Goal: Task Accomplishment & Management: Use online tool/utility

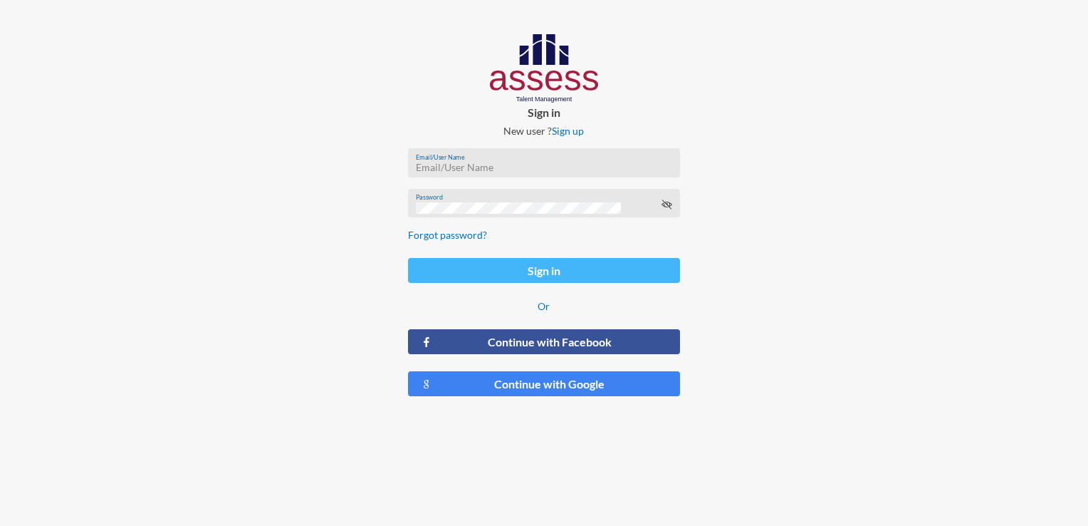
type input "[EMAIL_ADDRESS][DOMAIN_NAME]"
click at [524, 266] on button "Sign in" at bounding box center [543, 270] width 271 height 25
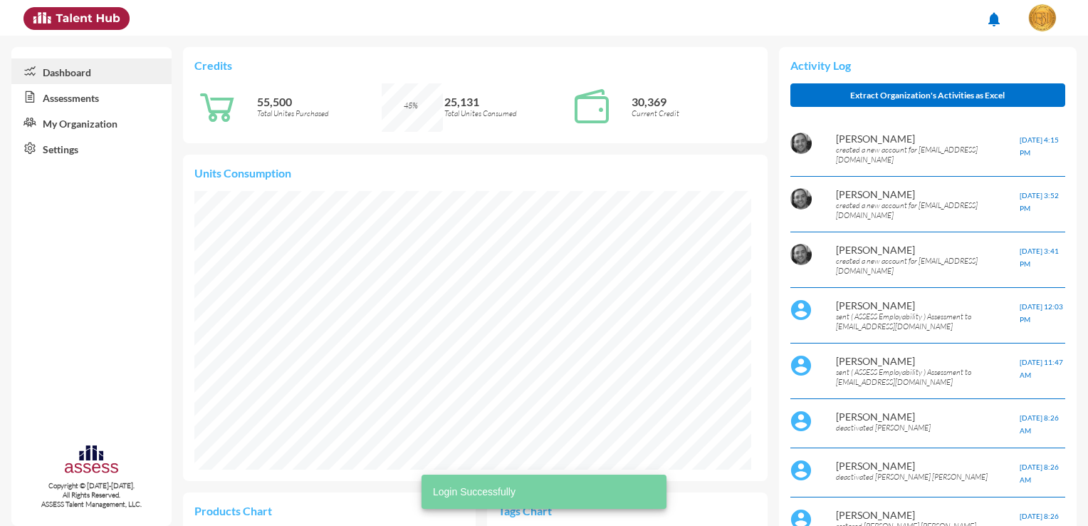
scroll to position [279, 556]
click at [110, 98] on link "Assessments" at bounding box center [91, 97] width 160 height 26
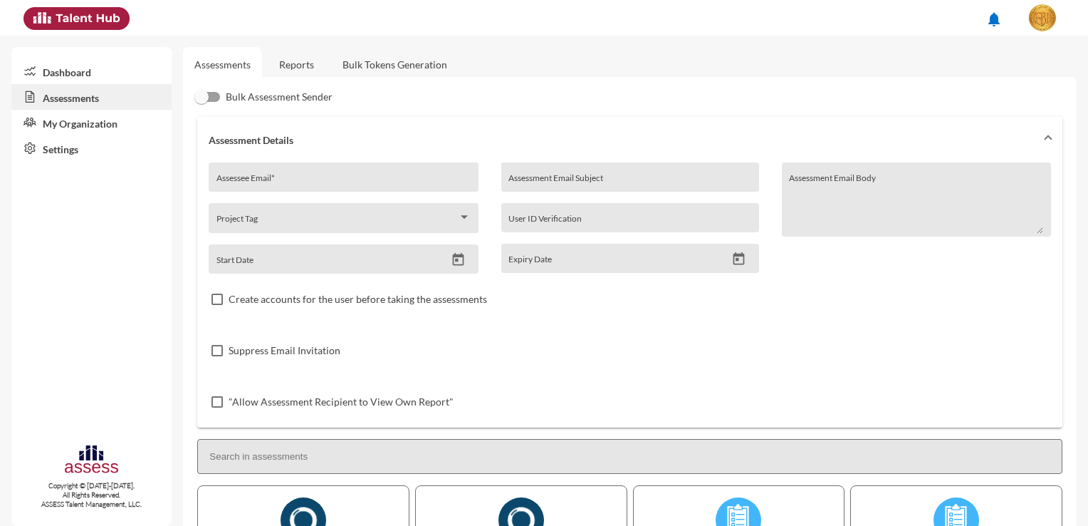
click at [296, 70] on link "Reports" at bounding box center [297, 64] width 58 height 35
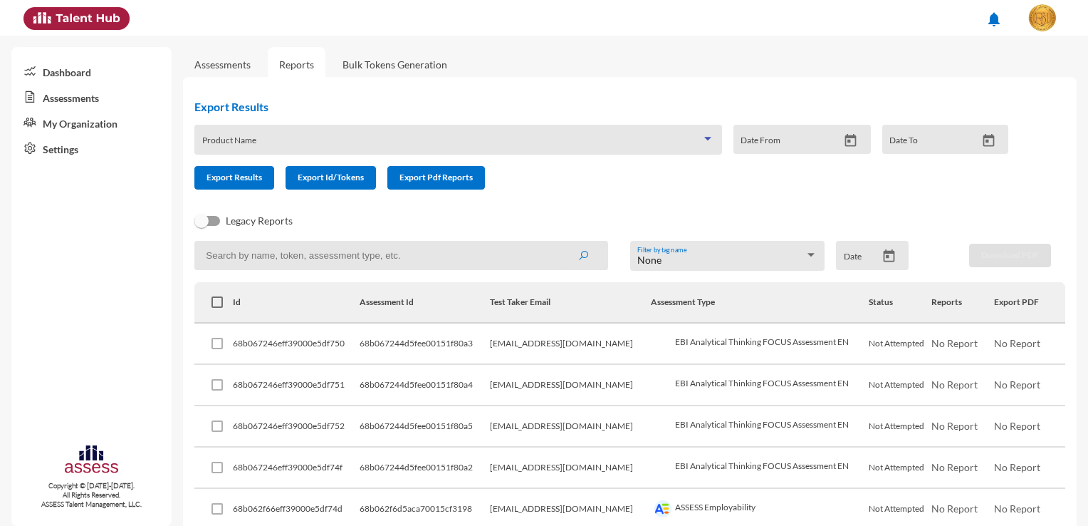
click at [326, 145] on span at bounding box center [451, 144] width 499 height 11
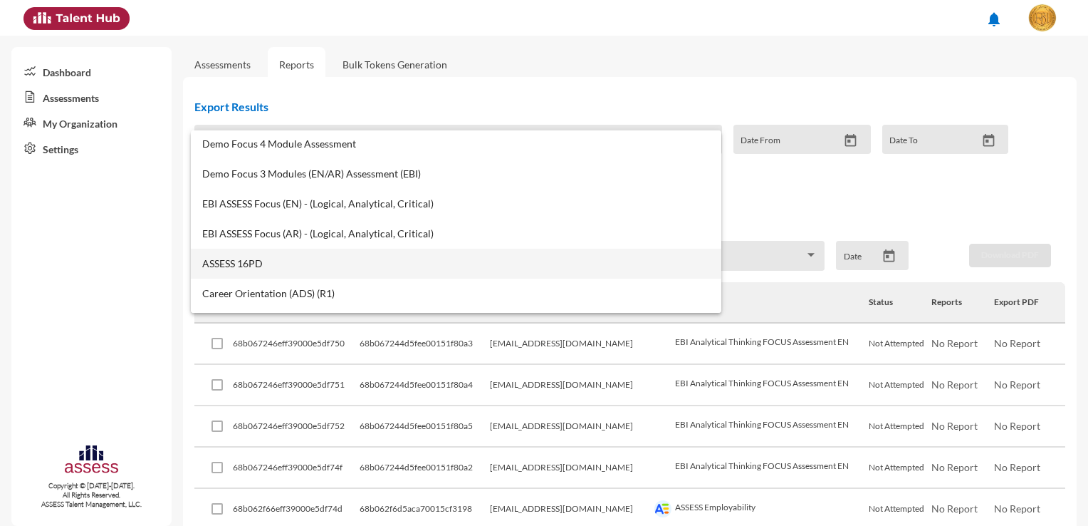
scroll to position [499, 0]
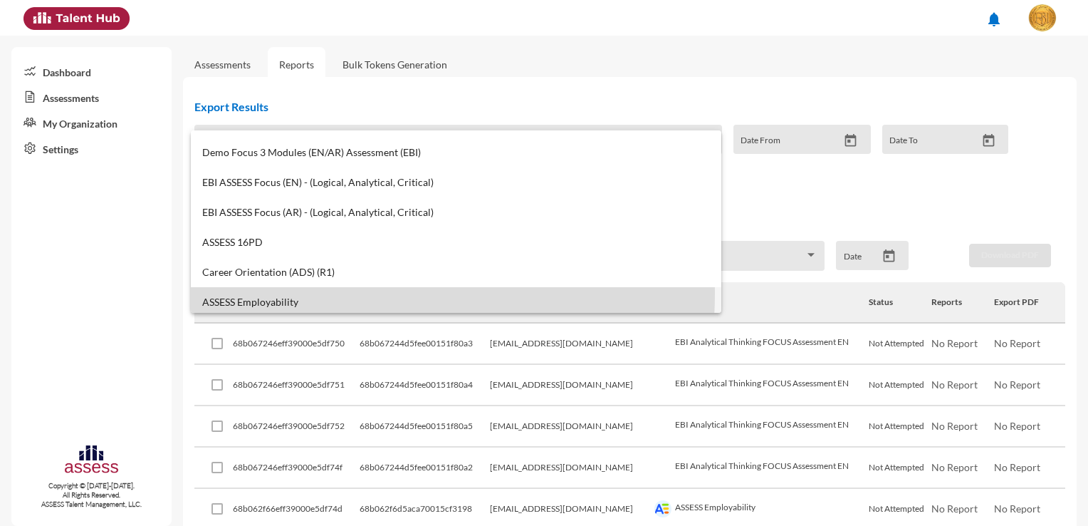
click at [318, 293] on mat-option "ASSESS Employability" at bounding box center [456, 302] width 531 height 30
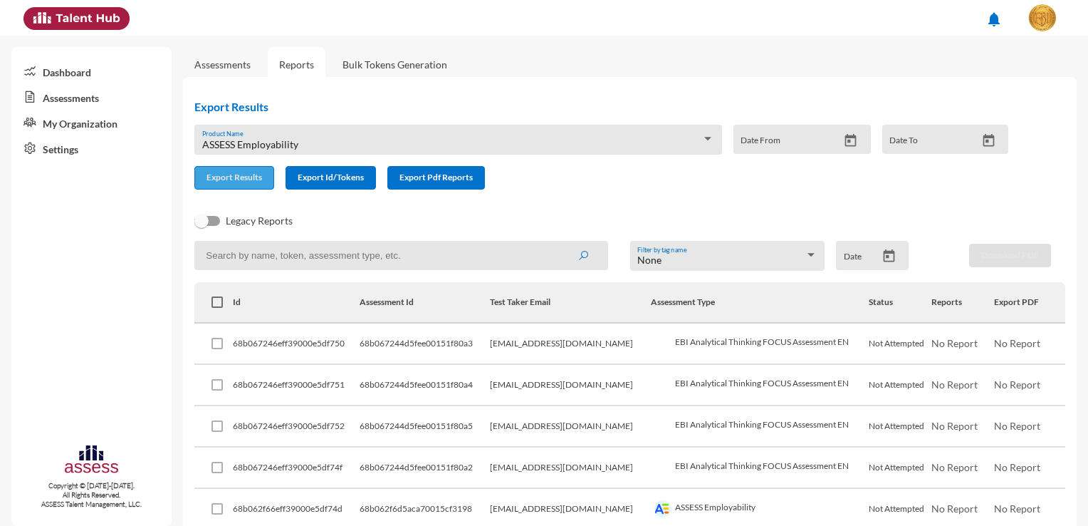
click at [236, 182] on span "Export Results" at bounding box center [235, 177] width 56 height 11
